Goal: Find specific page/section: Find specific page/section

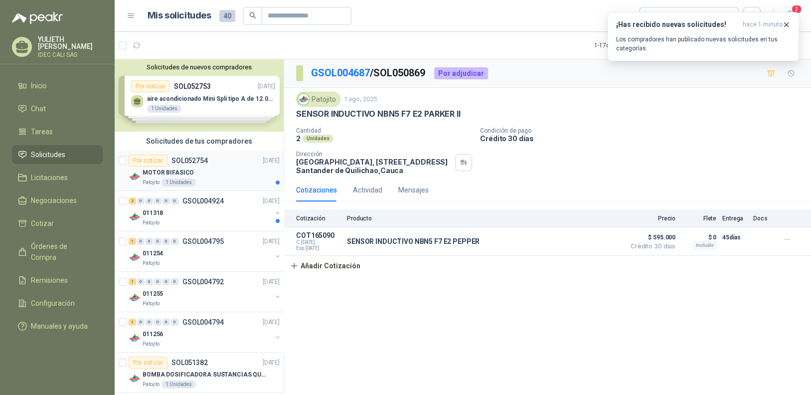
click at [220, 175] on div "MOTOR BIFASICO" at bounding box center [211, 172] width 137 height 12
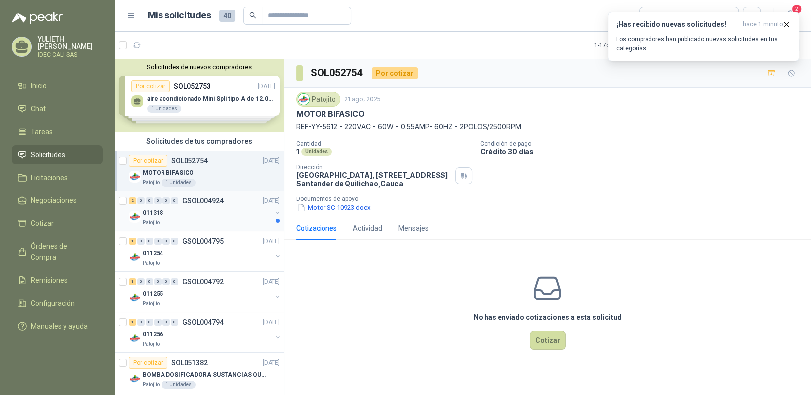
click at [200, 214] on div "011318" at bounding box center [207, 213] width 129 height 12
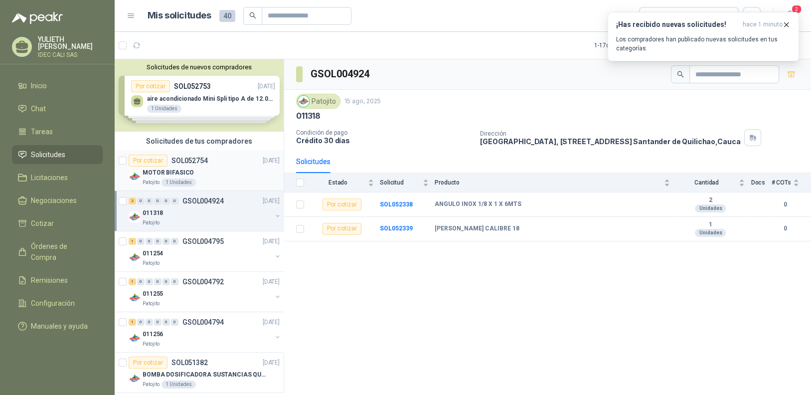
click at [214, 181] on div "Patojito 1 Unidades" at bounding box center [211, 182] width 137 height 8
